Goal: Task Accomplishment & Management: Manage account settings

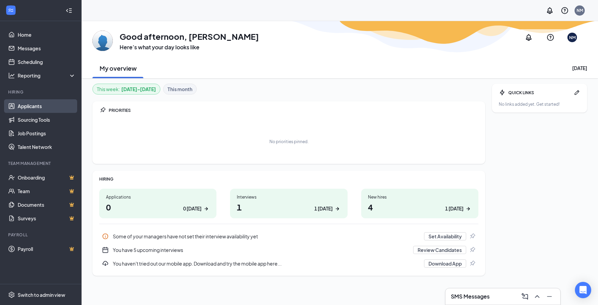
click at [32, 104] on link "Applicants" at bounding box center [47, 106] width 58 height 14
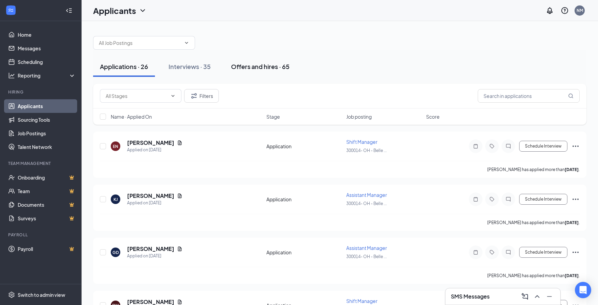
click at [241, 64] on div "Offers and hires · 65" at bounding box center [260, 66] width 58 height 8
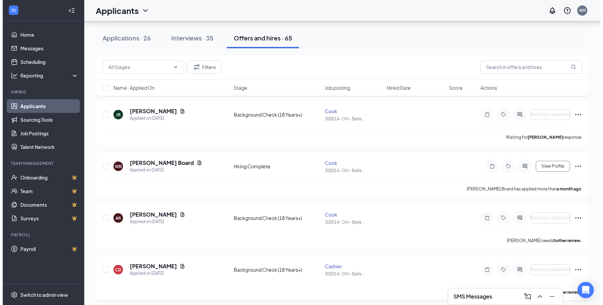
scroll to position [714, 0]
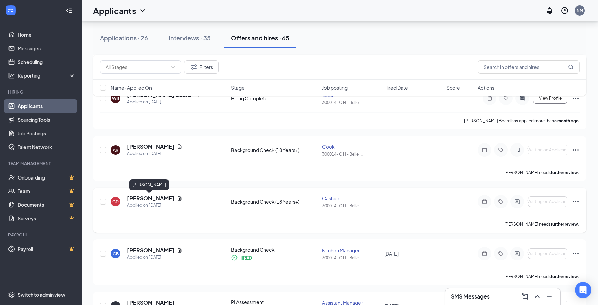
click at [147, 197] on h5 "[PERSON_NAME]" at bounding box center [150, 197] width 47 height 7
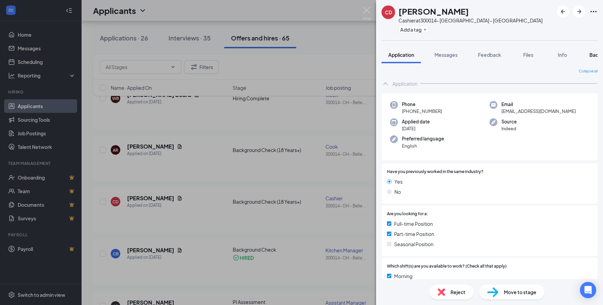
click at [595, 52] on span "Background" at bounding box center [604, 55] width 28 height 6
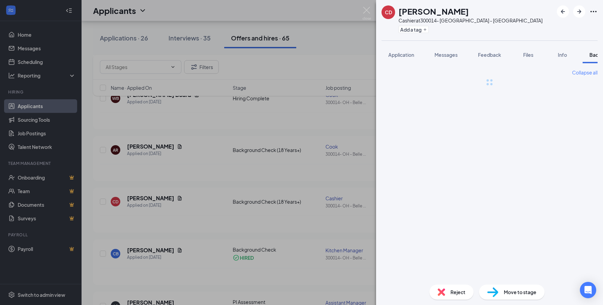
scroll to position [0, 27]
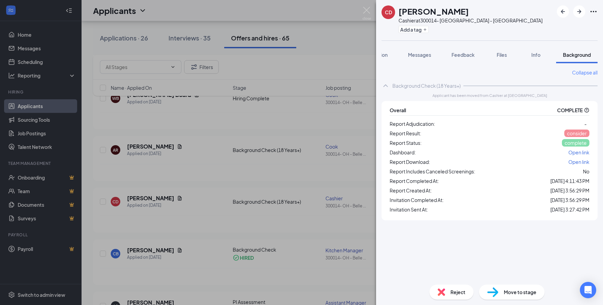
click at [575, 134] on span "consider" at bounding box center [577, 133] width 20 height 6
click at [573, 161] on span "Open link" at bounding box center [578, 162] width 21 height 6
click at [386, 57] on span "Application" at bounding box center [375, 55] width 26 height 6
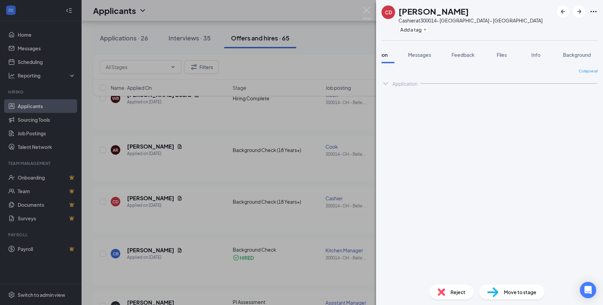
click at [388, 54] on span "Application" at bounding box center [375, 55] width 26 height 6
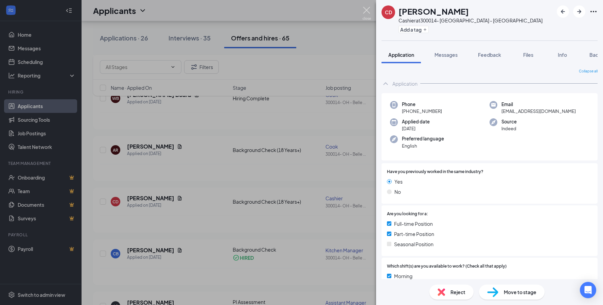
click at [364, 10] on img at bounding box center [367, 13] width 8 height 13
